Goal: Task Accomplishment & Management: Use online tool/utility

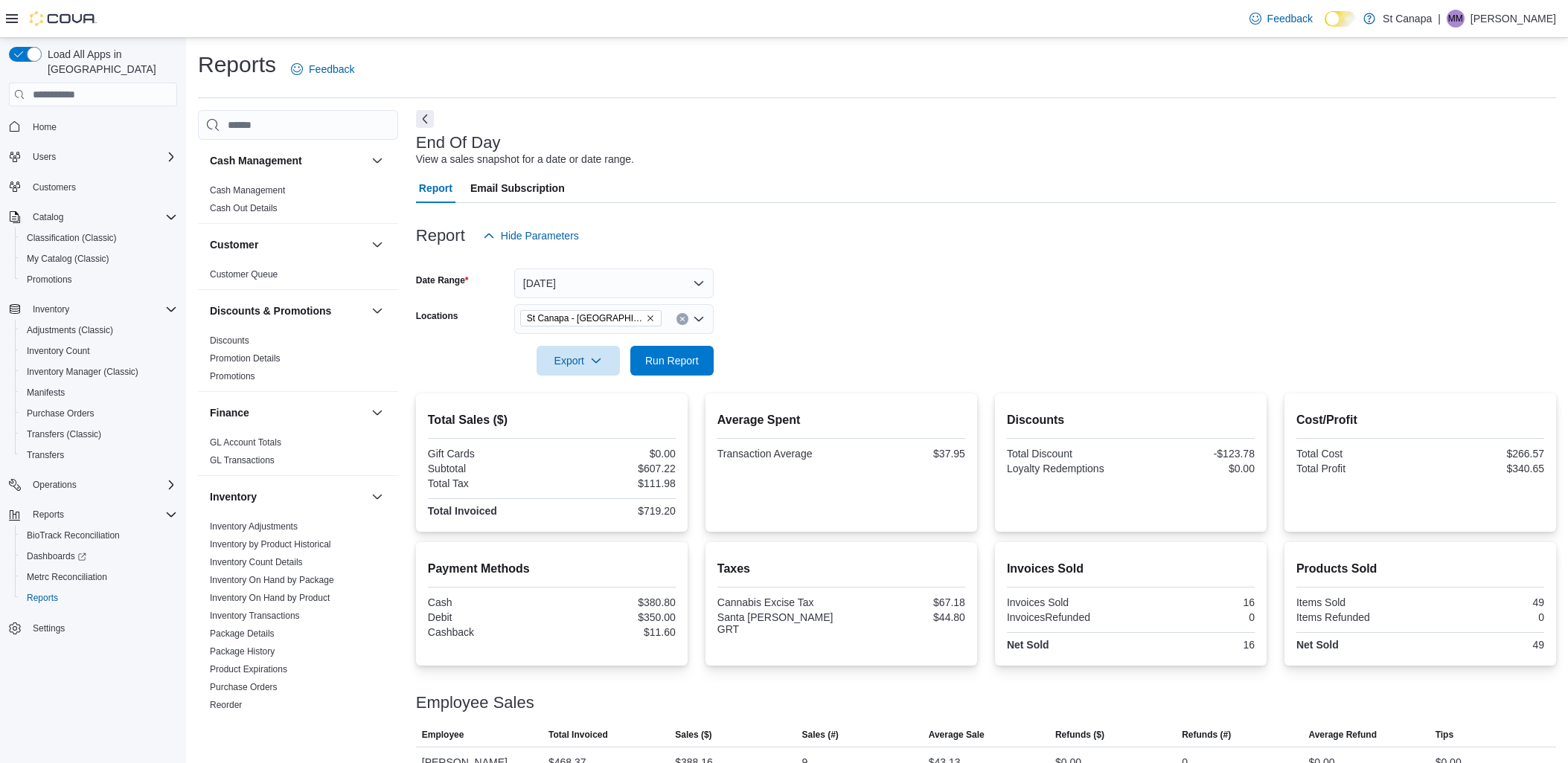
scroll to position [87, 0]
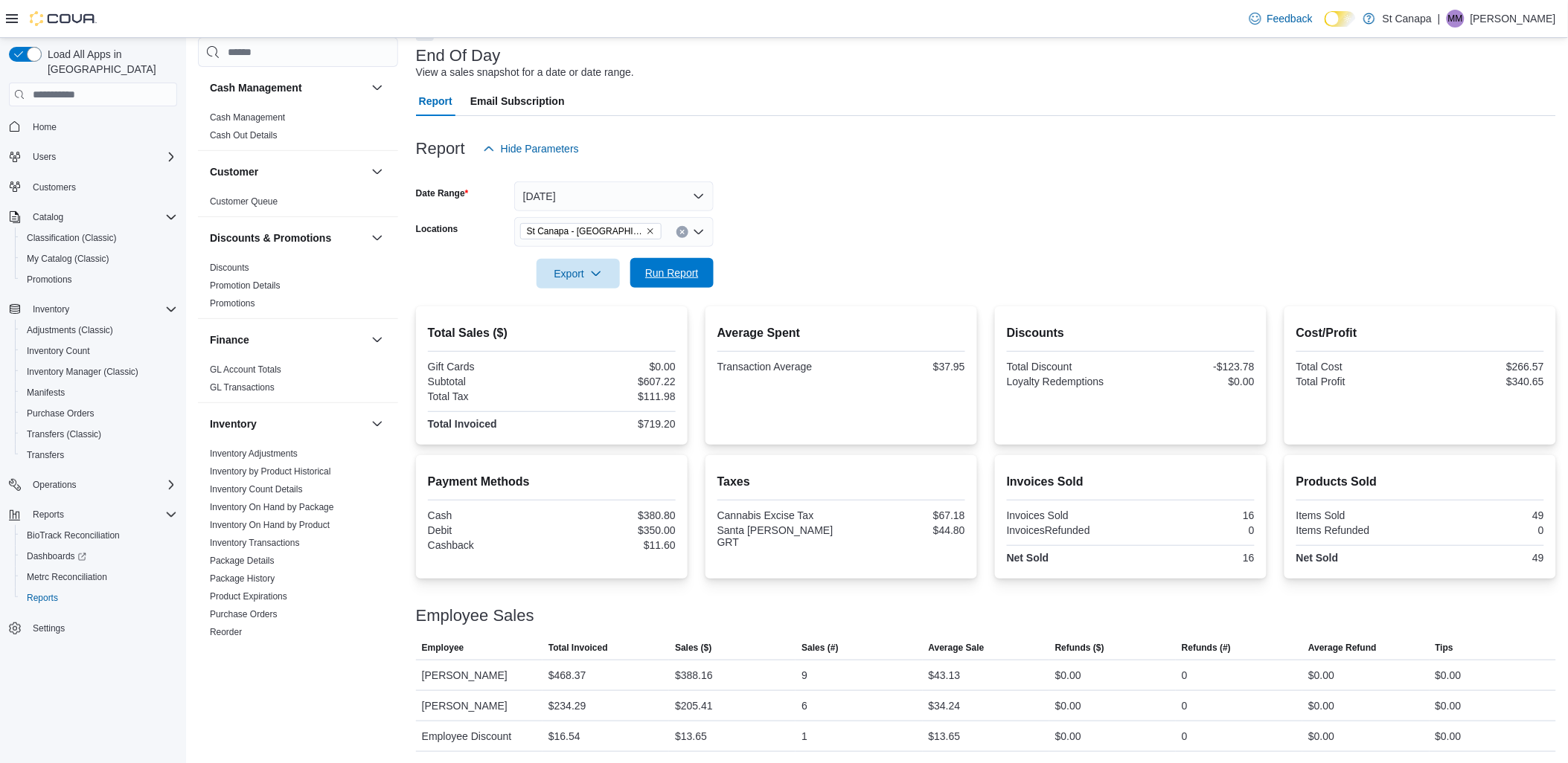
click at [682, 277] on span "Run Report" at bounding box center [673, 273] width 54 height 14
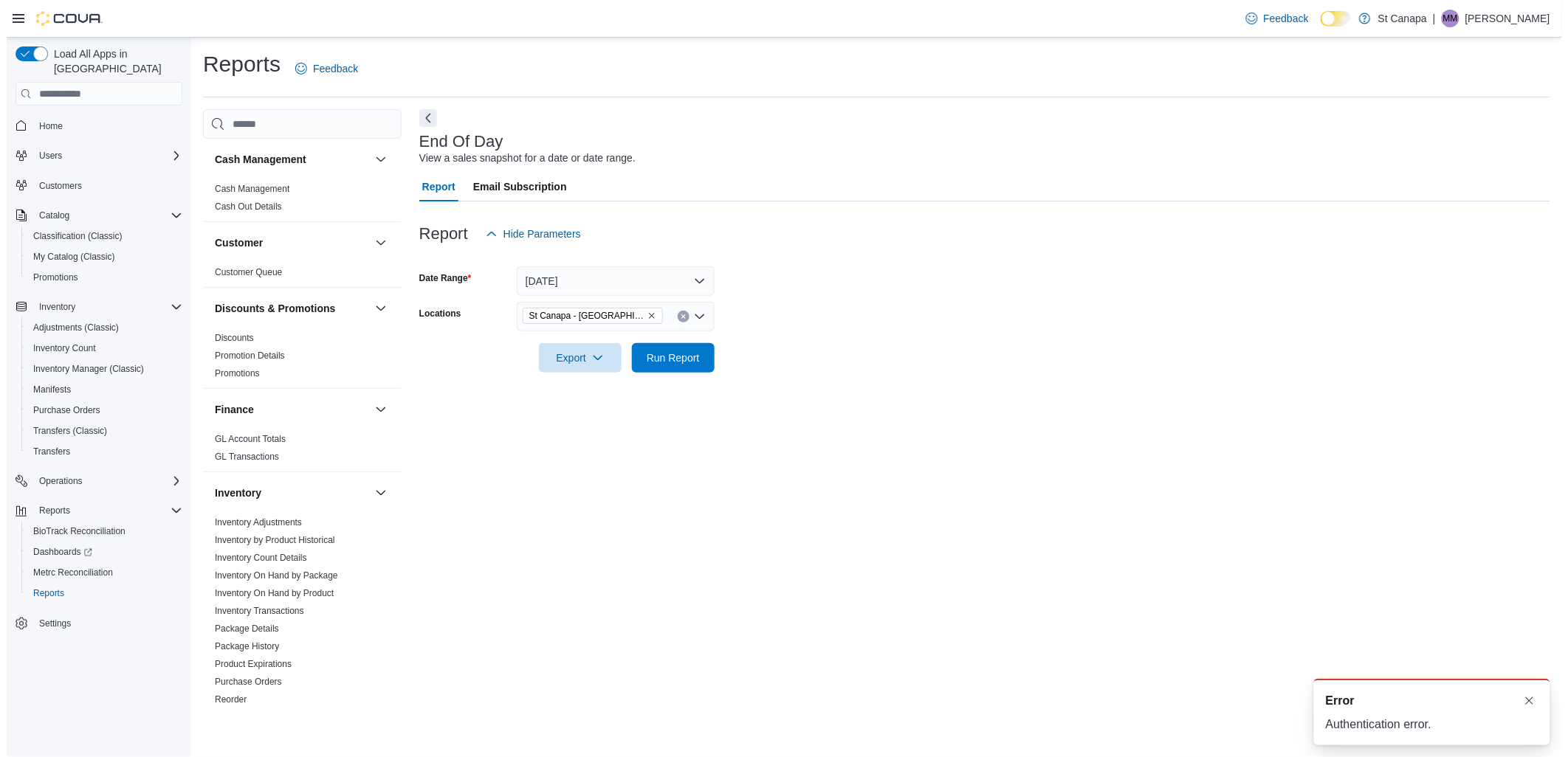
scroll to position [0, 0]
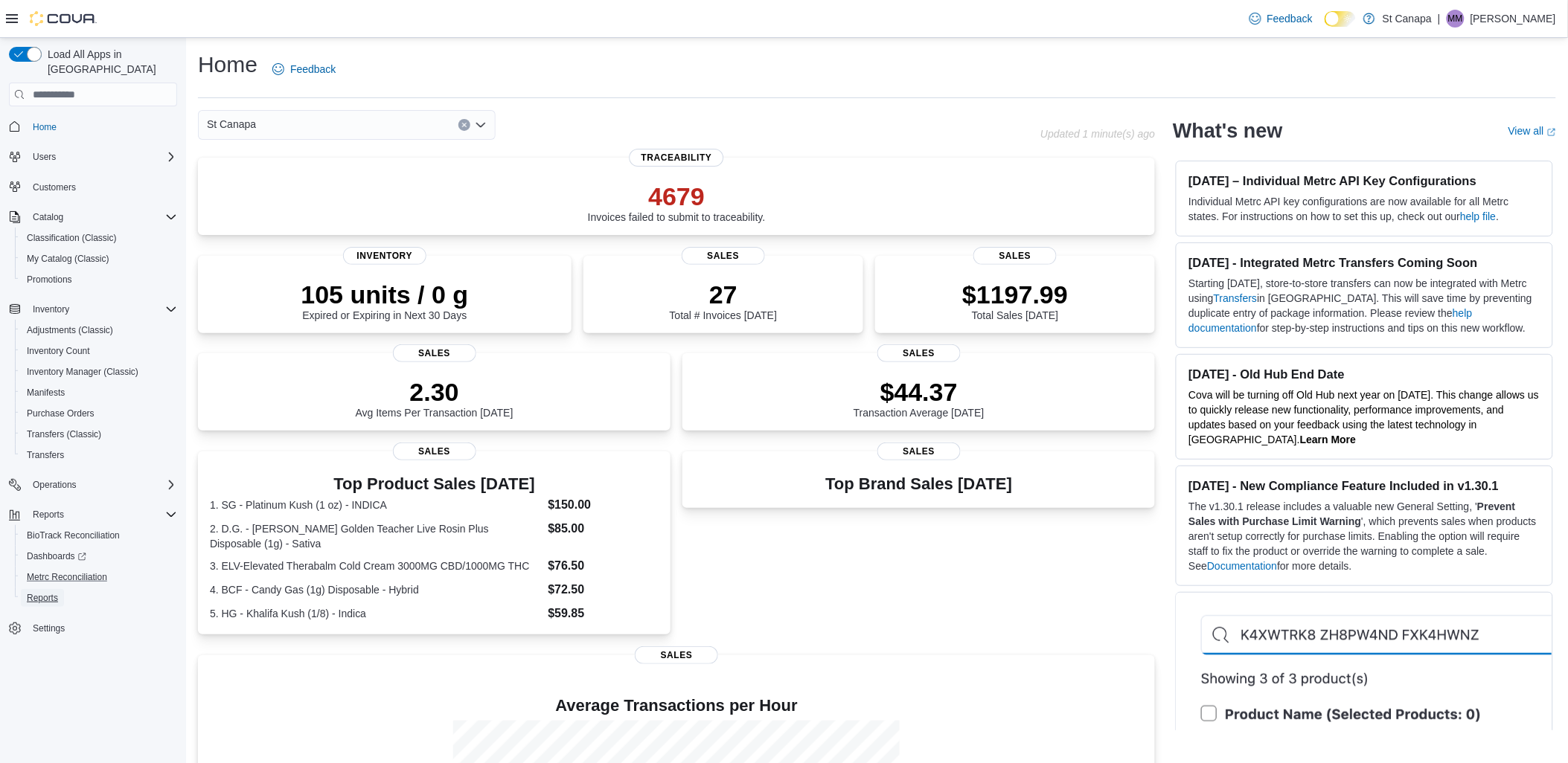
drag, startPoint x: 35, startPoint y: 585, endPoint x: 87, endPoint y: 569, distance: 54.4
click at [35, 592] on span "Reports" at bounding box center [42, 598] width 31 height 12
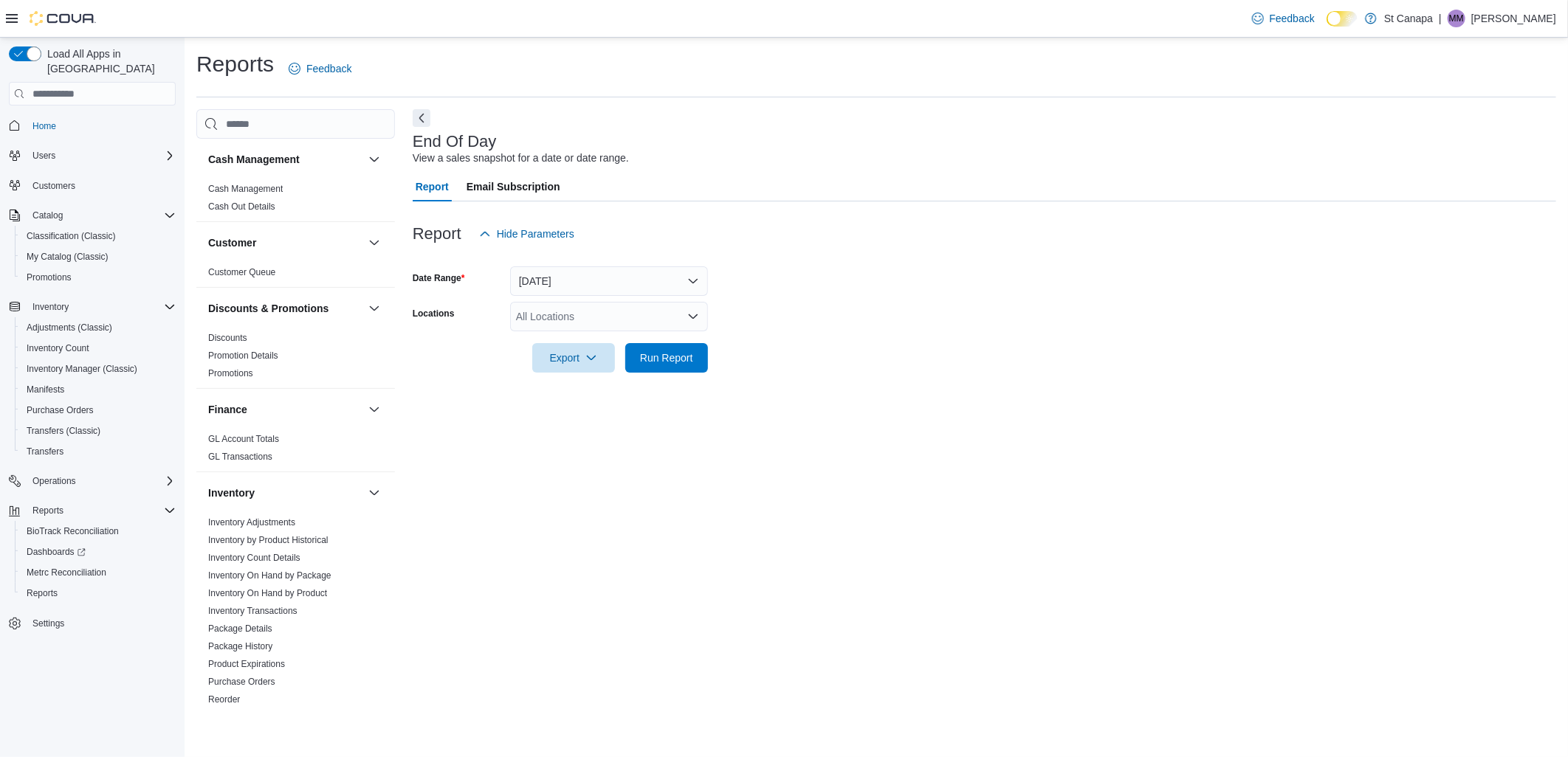
click at [584, 323] on div "All Locations" at bounding box center [609, 316] width 198 height 30
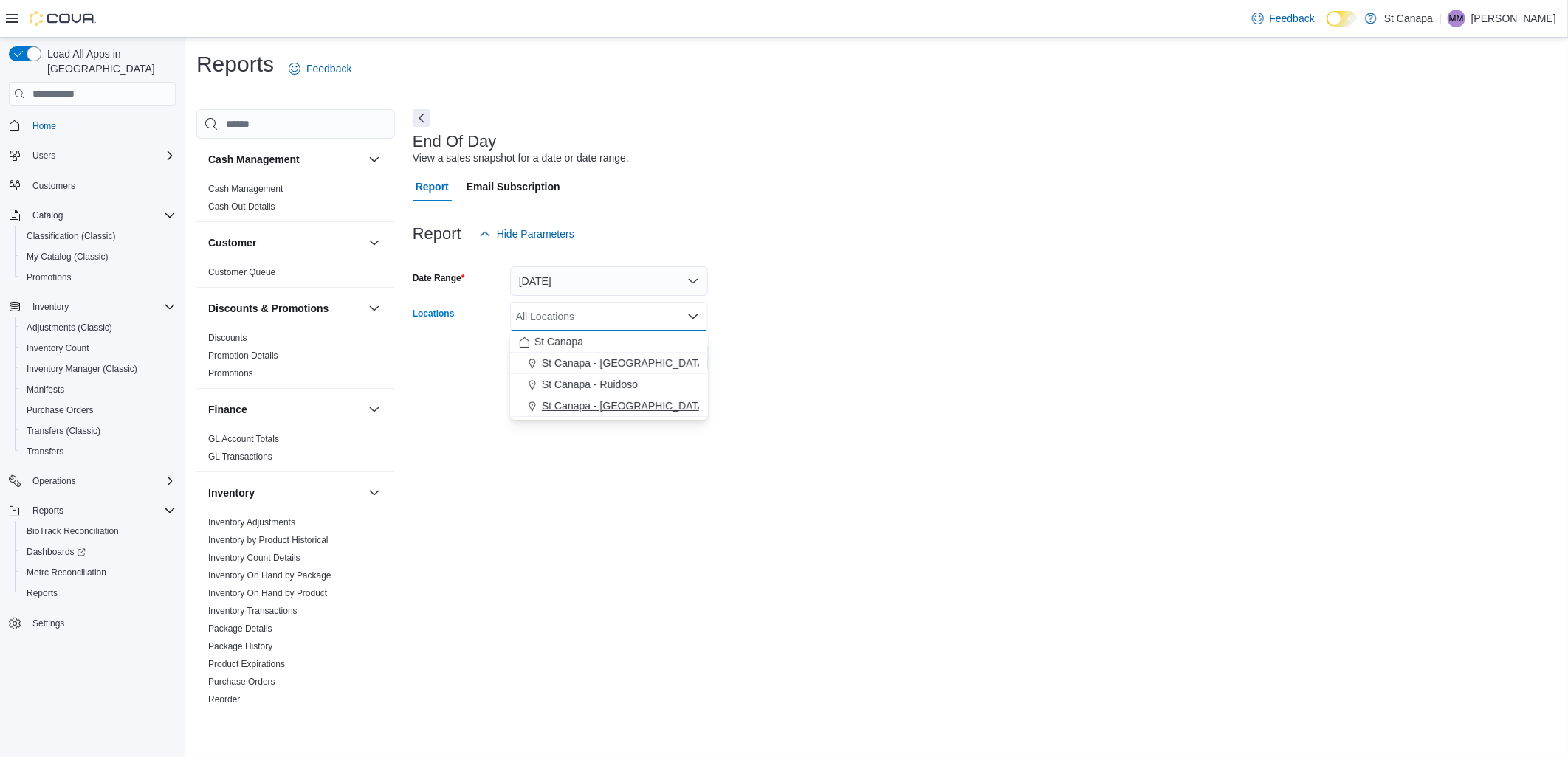
click at [572, 411] on span "St Canapa - Santa Teresa" at bounding box center [667, 405] width 250 height 14
click at [796, 418] on div "End Of Day View a sales snapshot for a date or date range. Report Email Subscri…" at bounding box center [984, 408] width 1143 height 598
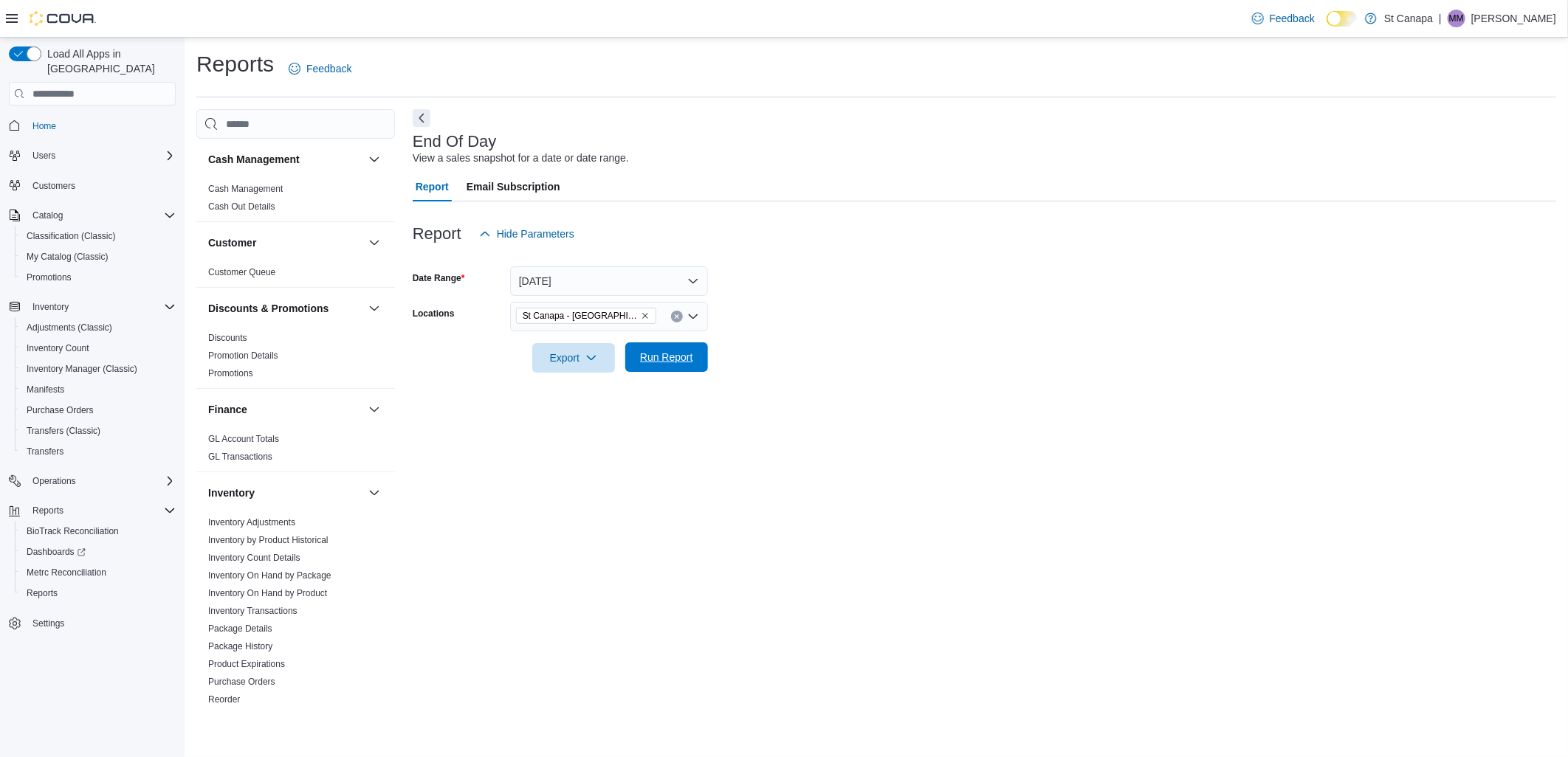
click at [695, 366] on span "Run Report" at bounding box center [666, 357] width 65 height 30
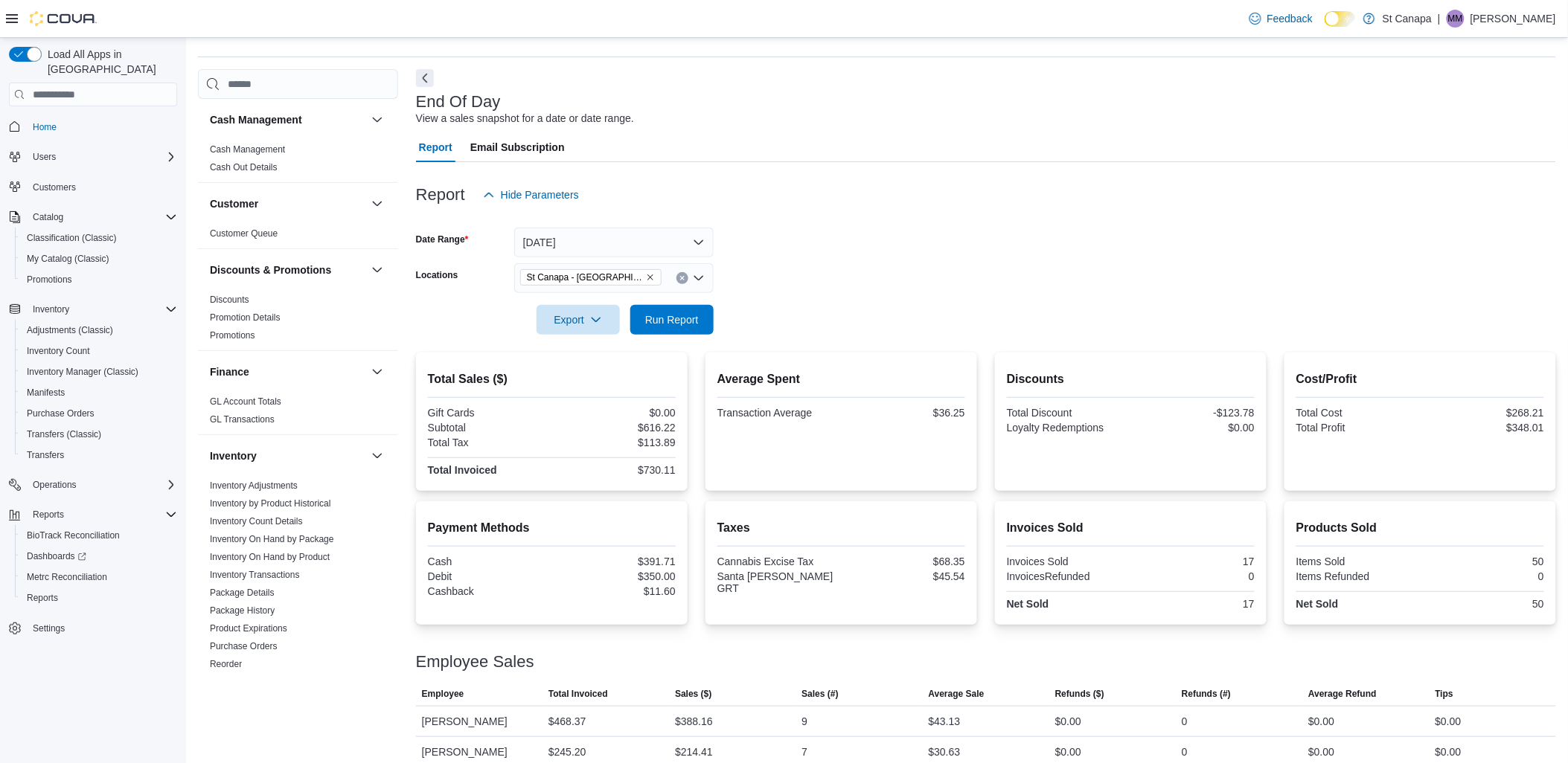
scroll to position [87, 0]
